Goal: Task Accomplishment & Management: Complete application form

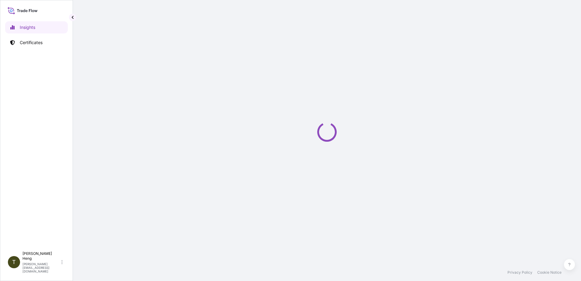
select select "2025"
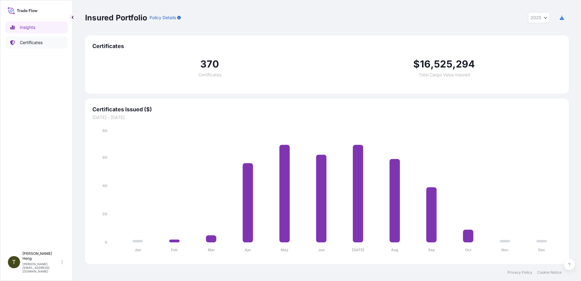
click at [36, 43] on p "Certificates" at bounding box center [31, 42] width 23 height 6
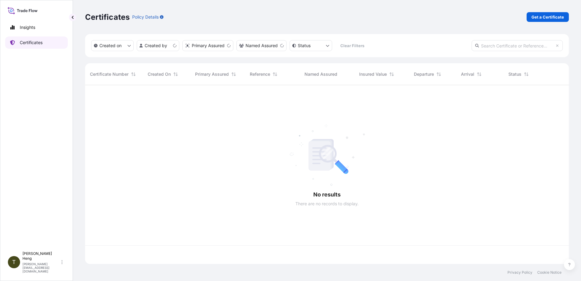
scroll to position [177, 479]
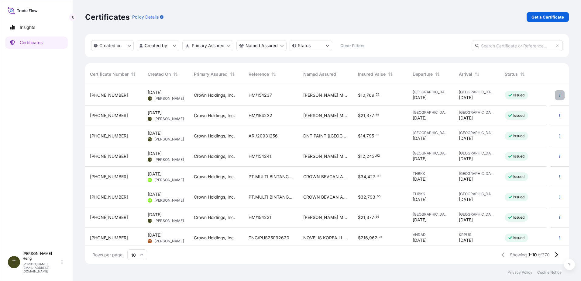
click at [559, 96] on icon "button" at bounding box center [559, 95] width 1 height 3
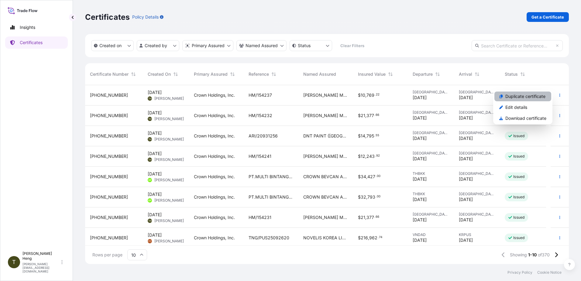
click at [513, 97] on p "Duplicate certificate" at bounding box center [525, 96] width 40 height 6
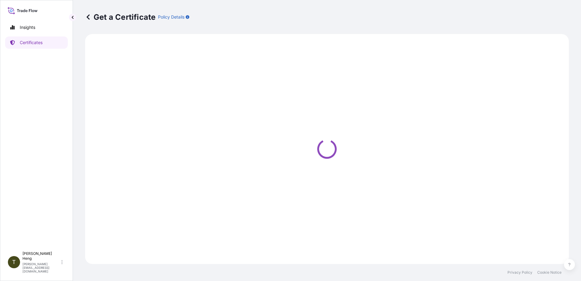
select select "Road"
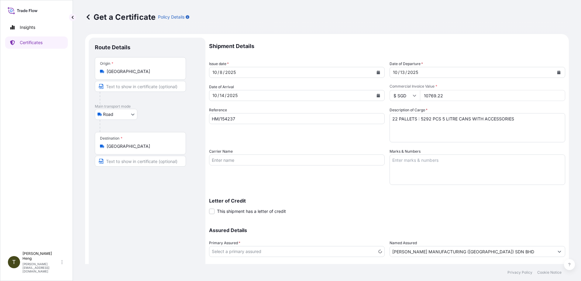
select select "31483"
click at [377, 73] on icon "Calendar" at bounding box center [378, 72] width 3 height 4
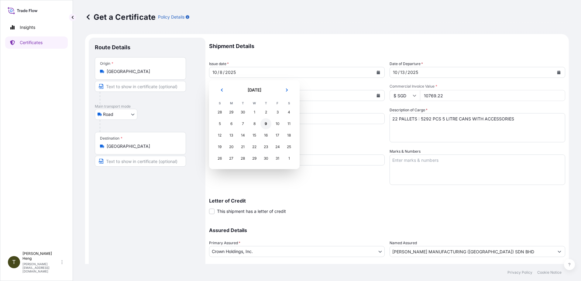
click at [265, 125] on div "9" at bounding box center [265, 123] width 11 height 11
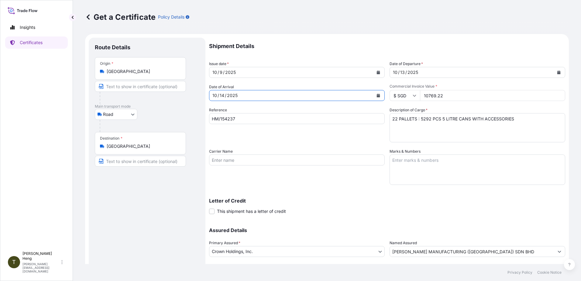
click at [376, 94] on icon "Calendar" at bounding box center [378, 96] width 4 height 4
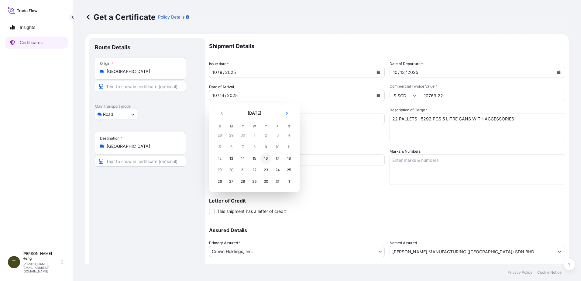
click at [265, 157] on div "16" at bounding box center [265, 158] width 11 height 11
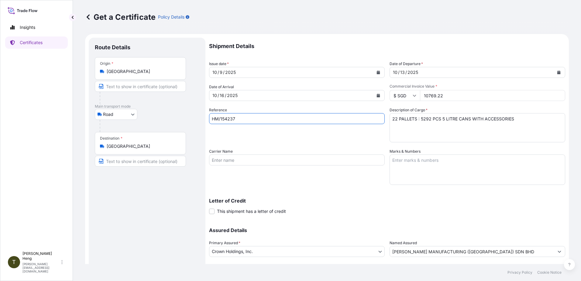
click at [242, 122] on input "HM/154237" at bounding box center [297, 118] width 176 height 11
type input "H"
type input "ANM/154100"
click at [554, 70] on button "Calendar" at bounding box center [559, 72] width 10 height 10
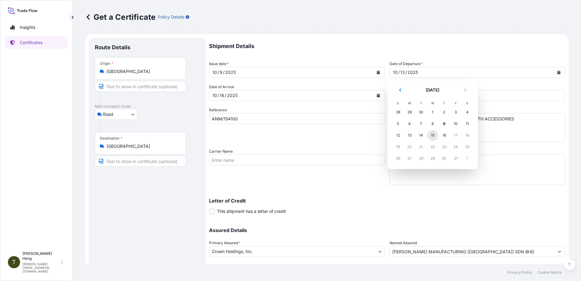
click at [429, 136] on div "15" at bounding box center [432, 135] width 11 height 11
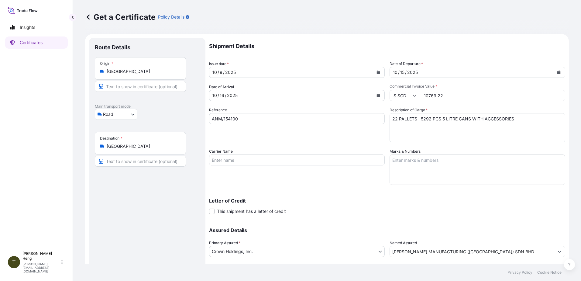
click at [413, 96] on icon at bounding box center [414, 96] width 3 height 2
click at [397, 96] on input "$ SGD" at bounding box center [404, 95] width 30 height 11
click at [412, 95] on icon at bounding box center [414, 96] width 4 height 4
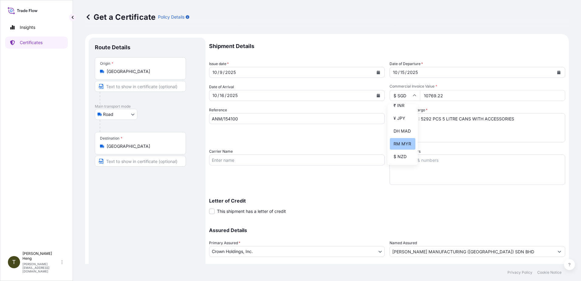
click at [392, 149] on div "RM MYR" at bounding box center [403, 144] width 26 height 12
type input "RM MYR"
click at [449, 97] on input "10769.22" at bounding box center [492, 95] width 145 height 11
type input "46226.64"
click at [391, 121] on textarea "22 PALLETS : 5292 PCS 5 LITRE CANS WITH ACCESSORIES" at bounding box center [477, 127] width 176 height 29
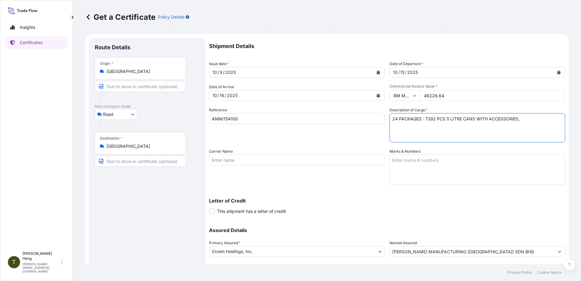
paste textarea "7392 PCS 5 LITRE CANS WITH ACCESSORIES"
click at [518, 118] on textarea "22 PALLETS : 5292 PCS 5 LITRE CANS WITH ACCESSORIES" at bounding box center [477, 127] width 176 height 29
click at [452, 125] on textarea "22 PALLETS : 5292 PCS 5 LITRE CANS WITH ACCESSORIES" at bounding box center [477, 127] width 176 height 29
click at [519, 121] on textarea "22 PALLETS : 5292 PCS 5 LITRE CANS WITH ACCESSORIES" at bounding box center [477, 127] width 176 height 29
click at [451, 128] on textarea "22 PALLETS : 5292 PCS 5 LITRE CANS WITH ACCESSORIES" at bounding box center [477, 127] width 176 height 29
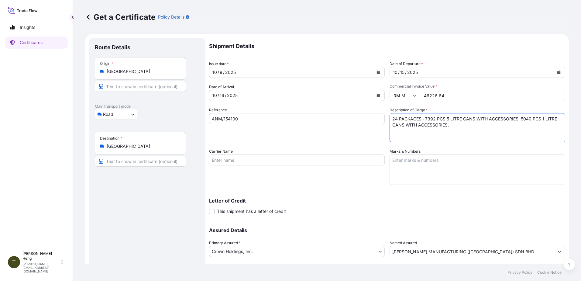
paste textarea "5040 PCS 1 LITRE CANS WITH ACCESSORIES,"
type textarea "24 PACKAGES : 7392 PCS 5 LITRE CANS WITH ACCESSORIES, 5040 PCS 1 LITRE CANS WIT…"
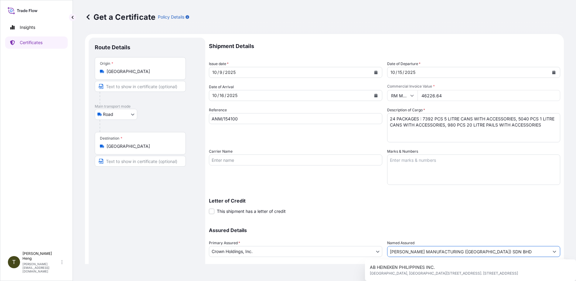
click at [497, 254] on input "[PERSON_NAME] MANUFACTURING ([GEOGRAPHIC_DATA]) SDN BHD" at bounding box center [469, 251] width 162 height 11
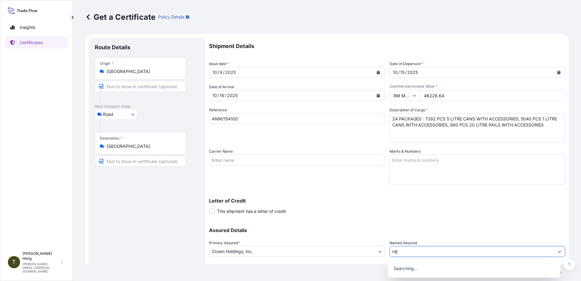
type input "H"
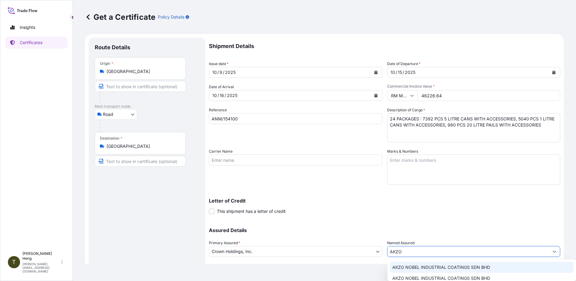
click at [440, 269] on span "AKZO NOBEL INDUSTRIAL COATINGS SDN BHD" at bounding box center [441, 267] width 98 height 6
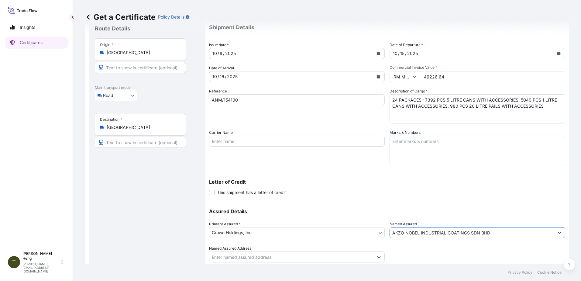
scroll to position [38, 0]
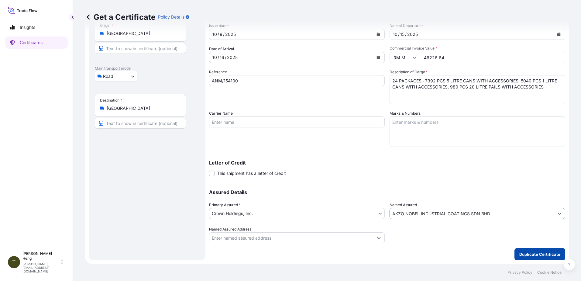
type input "AKZO NOBEL INDUSTRIAL COATINGS SDN BHD"
click at [527, 252] on p "Duplicate Certificate" at bounding box center [539, 254] width 41 height 6
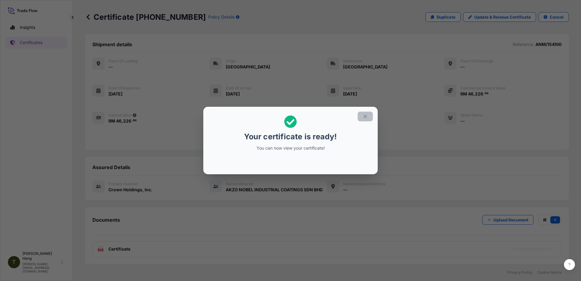
click at [364, 116] on icon "button" at bounding box center [364, 116] width 5 height 5
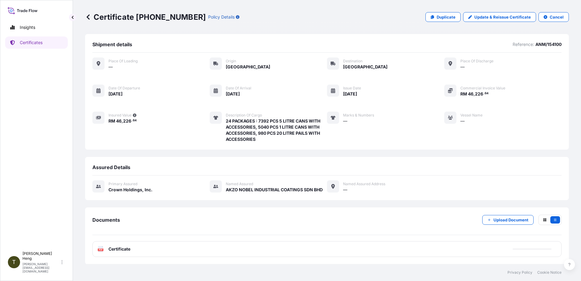
click at [101, 249] on text "PDF" at bounding box center [101, 249] width 4 height 2
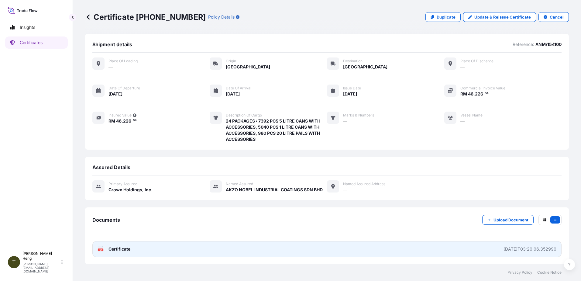
click at [101, 248] on icon at bounding box center [100, 249] width 5 height 6
